Goal: Task Accomplishment & Management: Complete application form

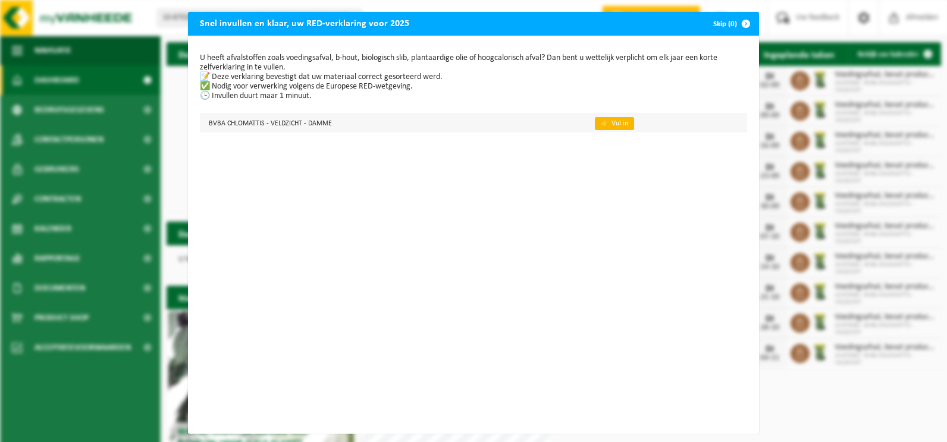
click at [607, 127] on link "👉 Vul in" at bounding box center [614, 123] width 39 height 13
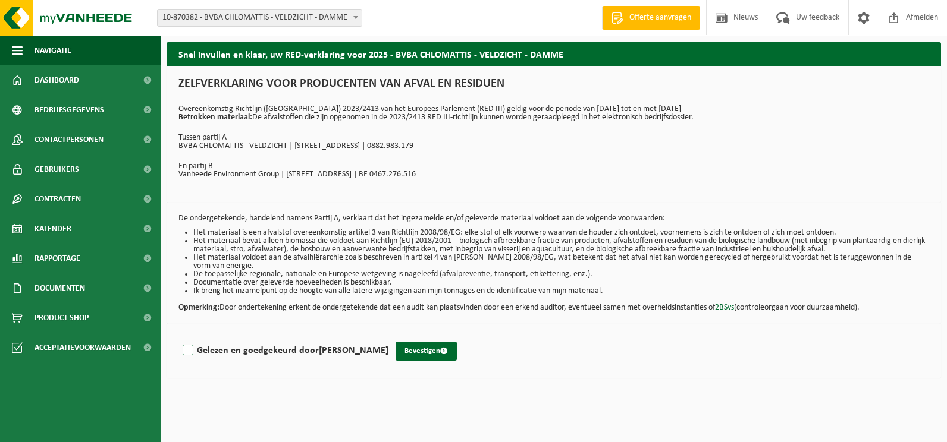
click at [187, 350] on label "Gelezen en goedgekeurd door [PERSON_NAME]" at bounding box center [284, 351] width 208 height 18
click at [388, 336] on input "Gelezen en goedgekeurd door [PERSON_NAME]" at bounding box center [388, 335] width 1 height 1
checkbox input "true"
click at [413, 345] on button "Bevestigen" at bounding box center [425, 351] width 61 height 19
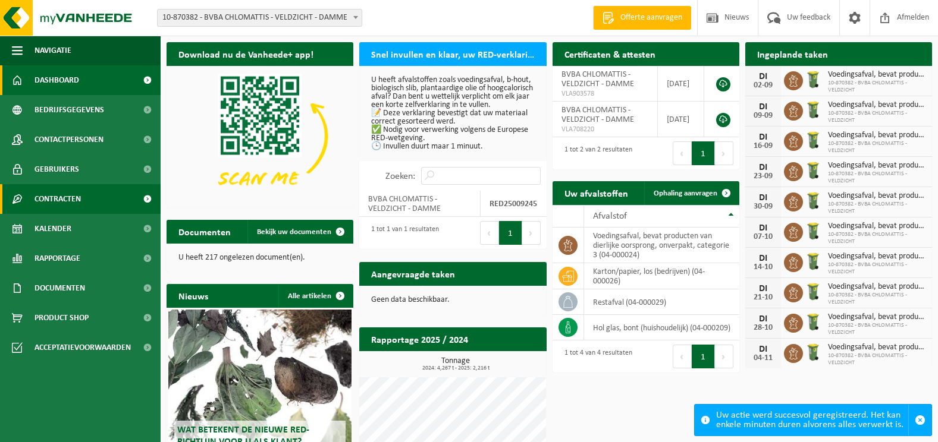
click at [94, 193] on link "Contracten" at bounding box center [80, 199] width 161 height 30
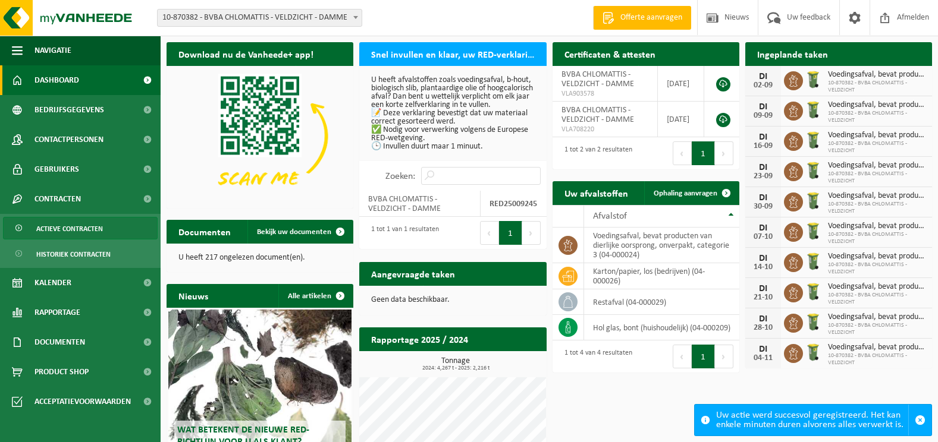
click at [76, 227] on span "Actieve contracten" at bounding box center [69, 229] width 67 height 23
